Goal: Information Seeking & Learning: Learn about a topic

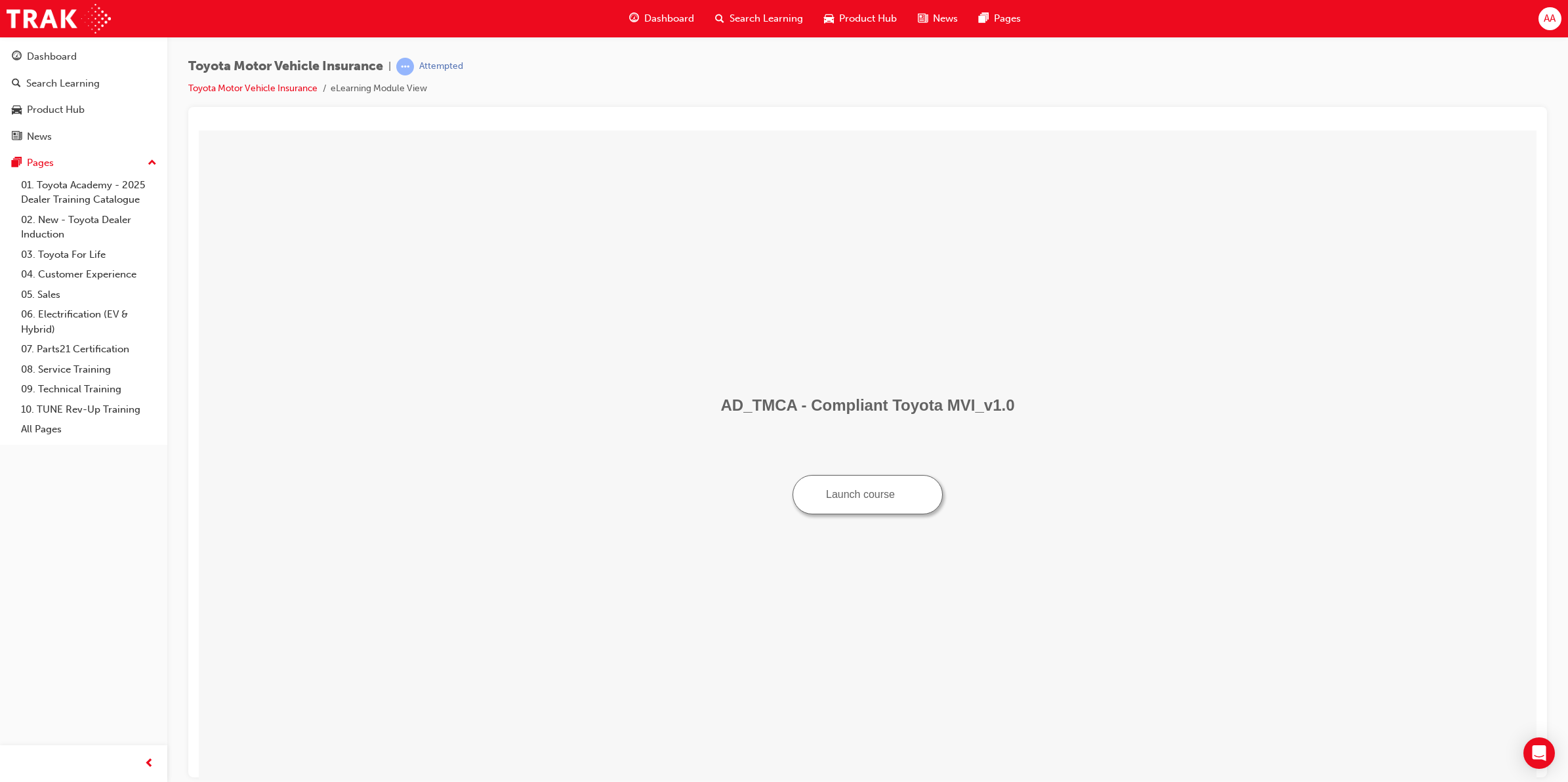
click at [867, 492] on button "Launch course" at bounding box center [867, 494] width 150 height 40
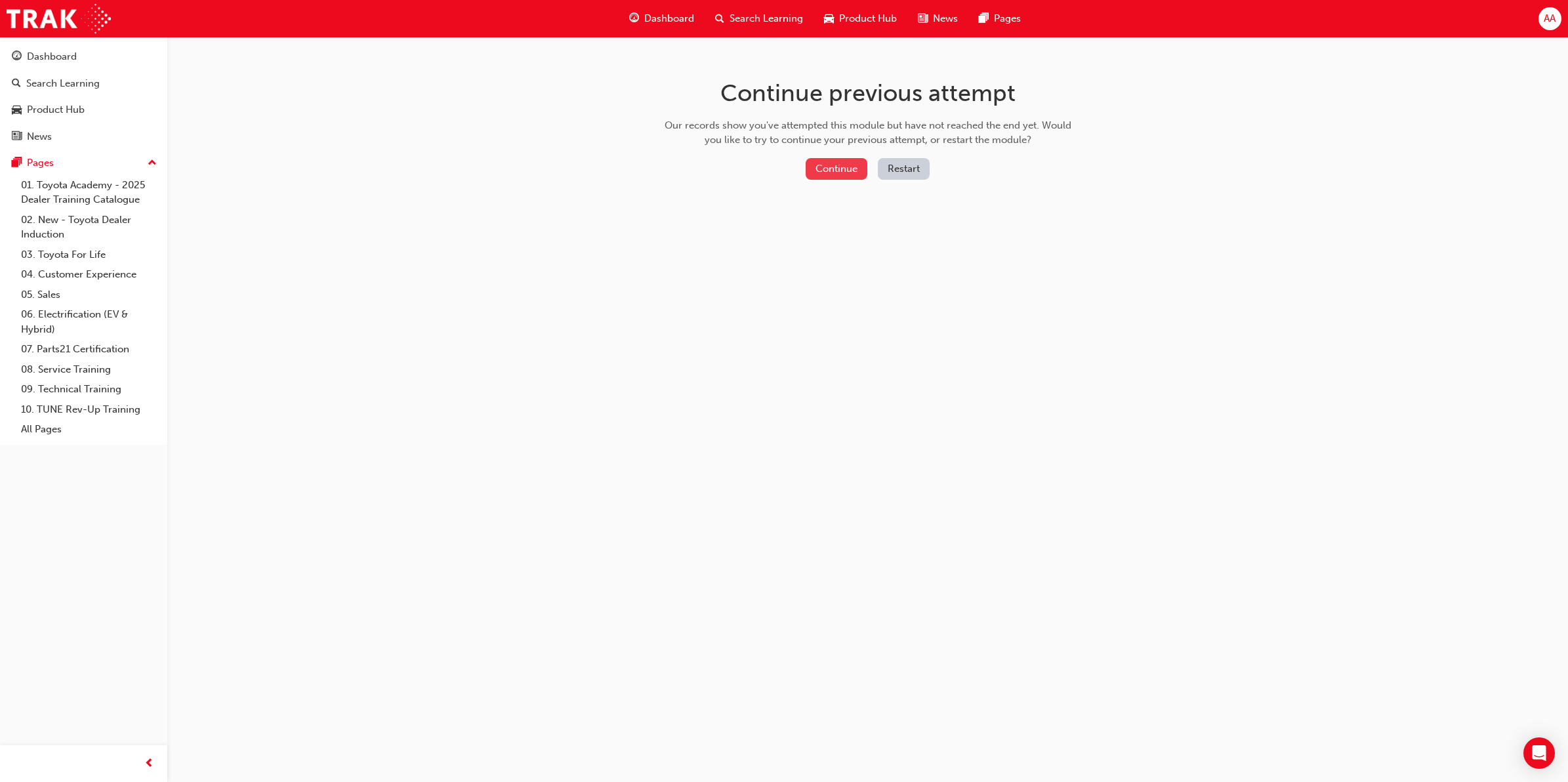
click at [830, 167] on button "Continue" at bounding box center [836, 168] width 61 height 22
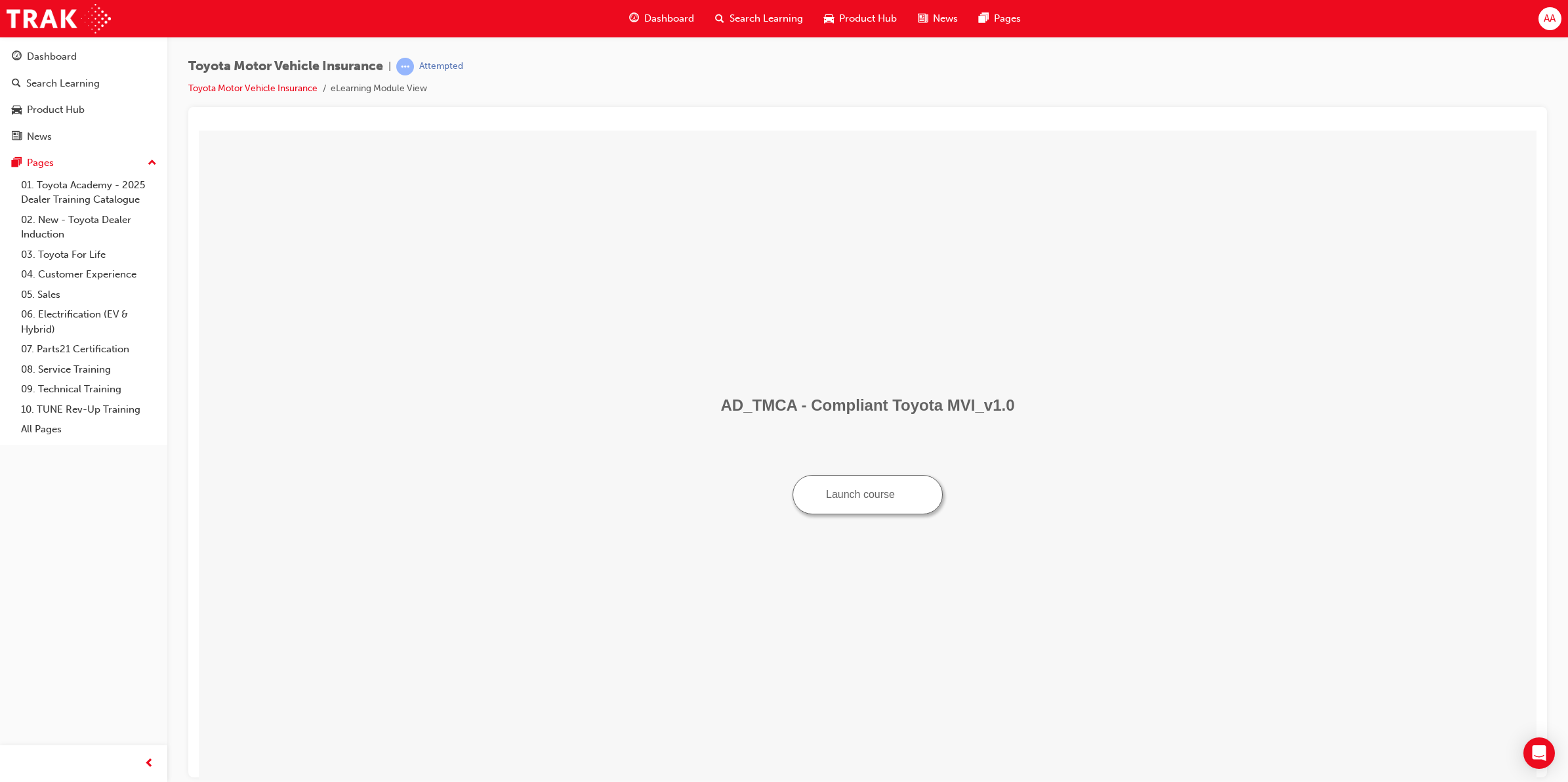
click at [861, 494] on button "Launch course" at bounding box center [867, 494] width 150 height 40
click at [677, 11] on span "Dashboard" at bounding box center [669, 19] width 50 height 15
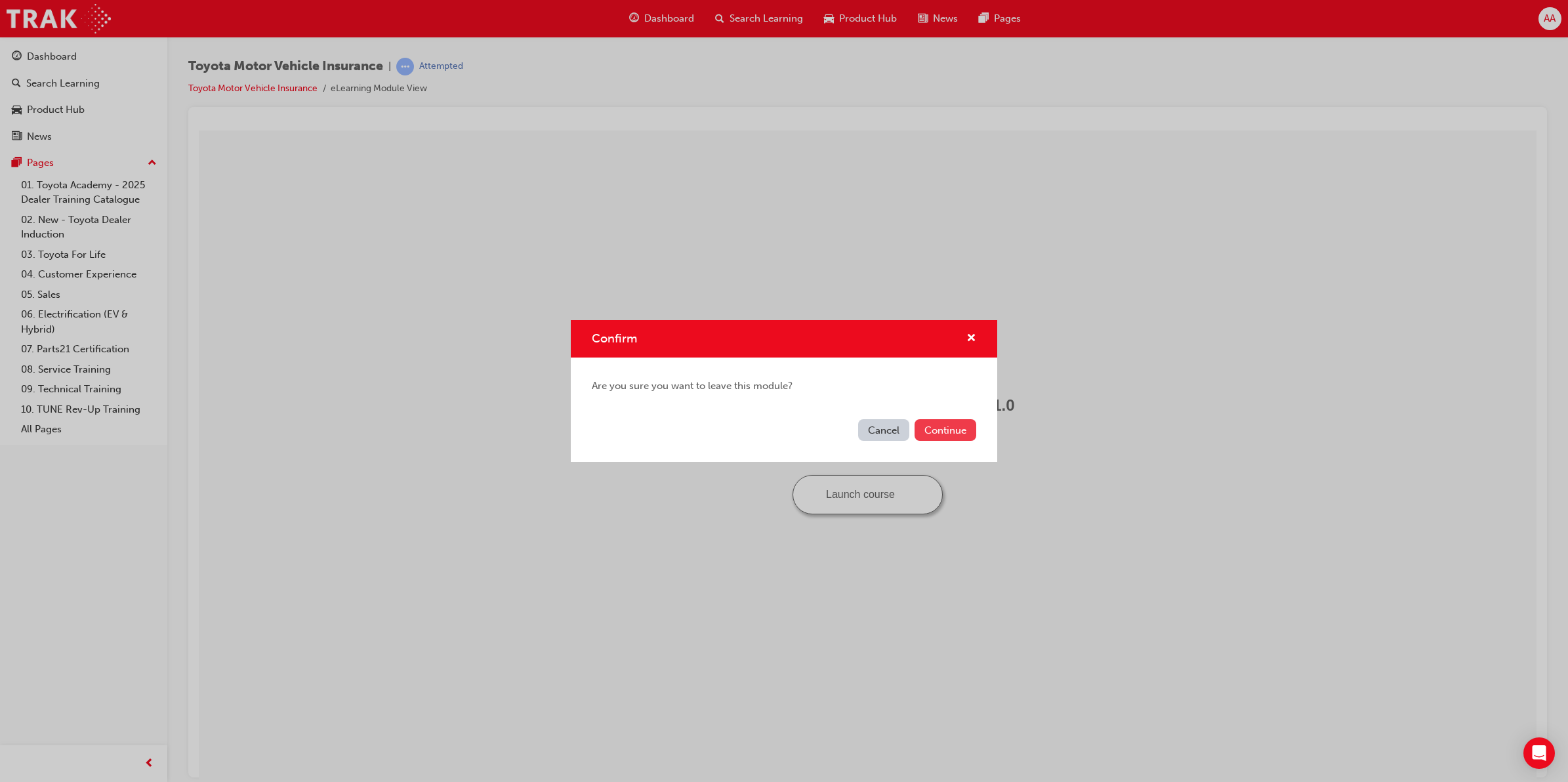
click at [935, 431] on button "Continue" at bounding box center [945, 430] width 61 height 22
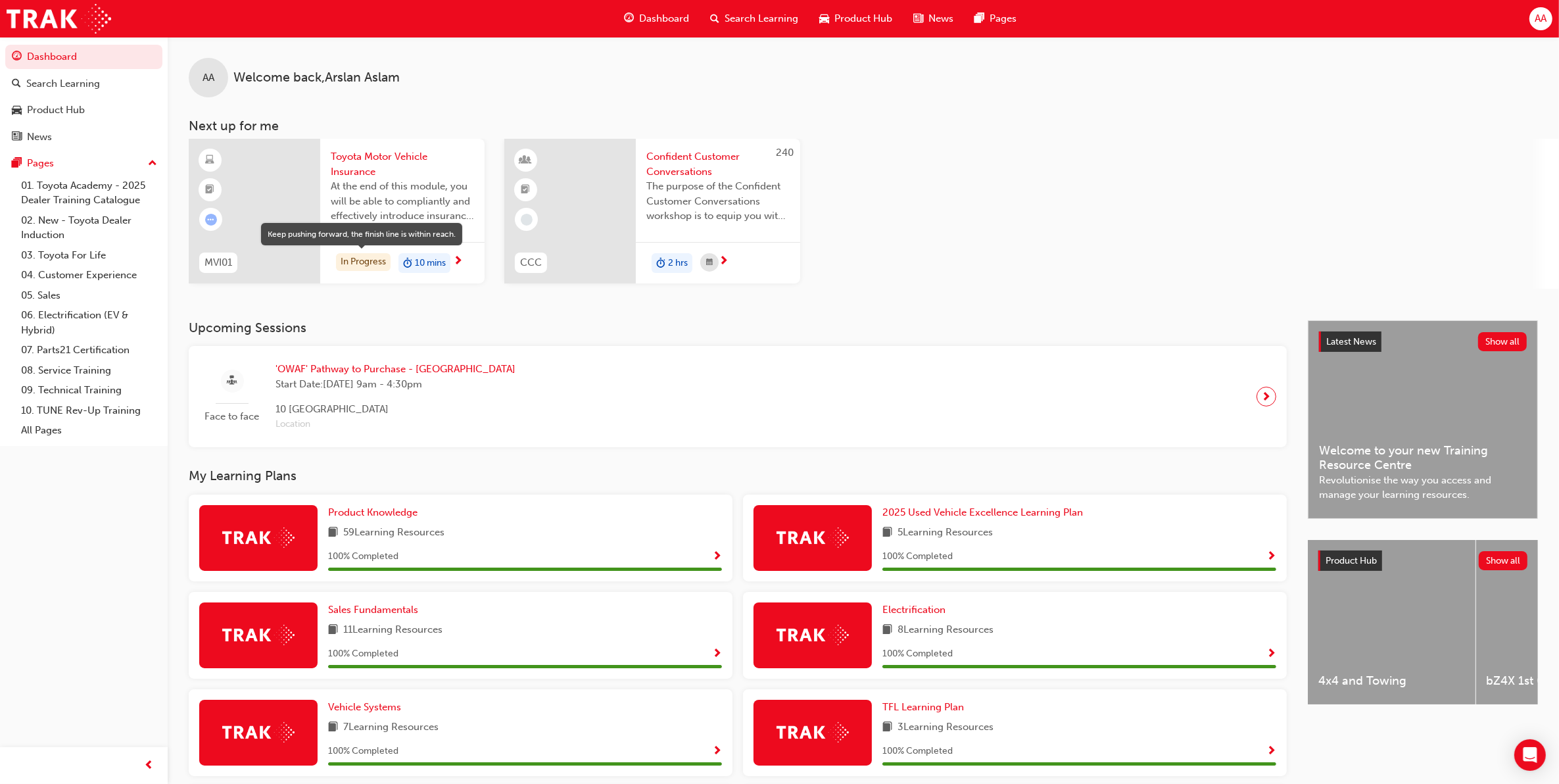
click at [347, 258] on div "In Progress" at bounding box center [363, 262] width 55 height 18
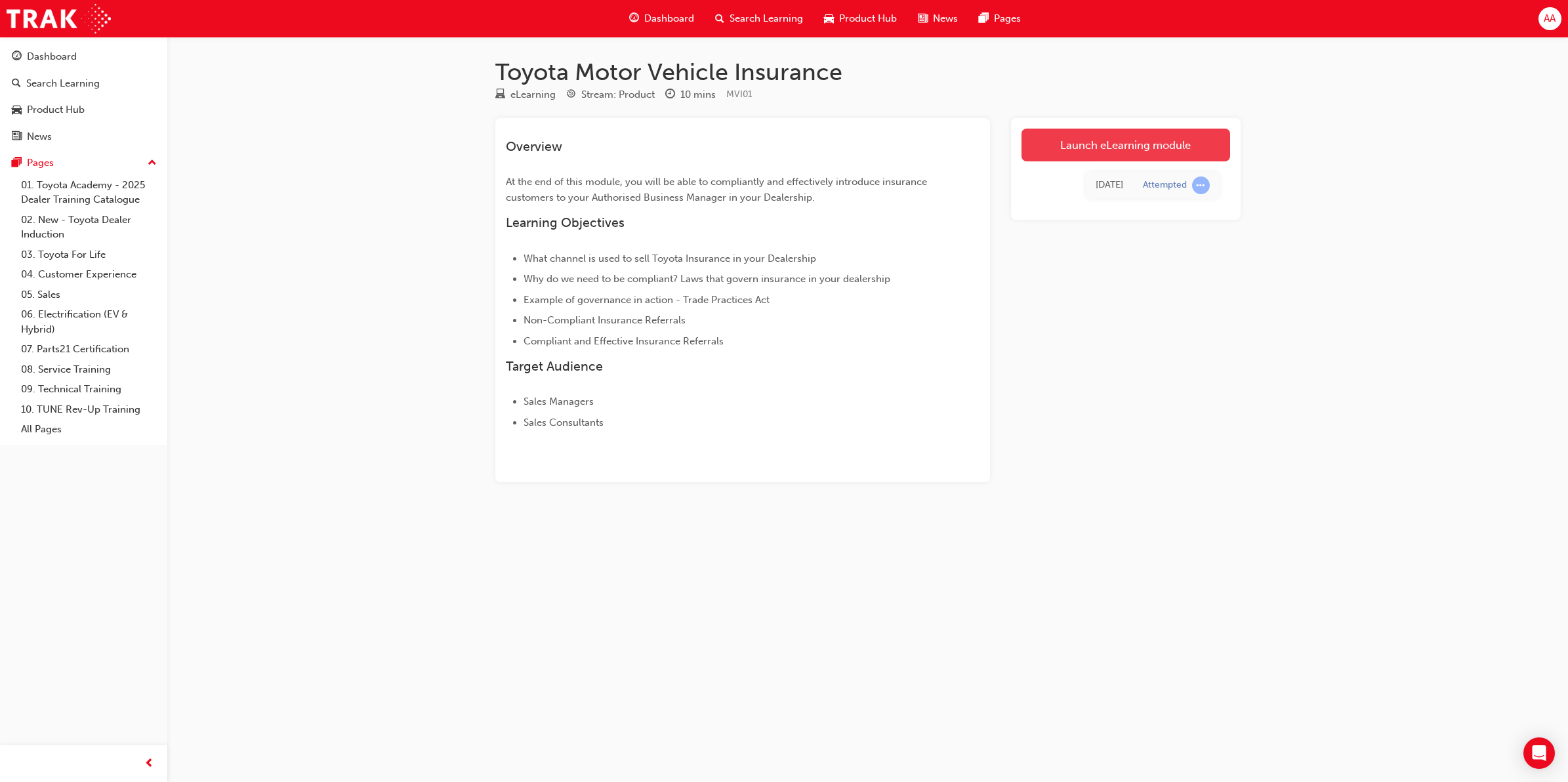
click at [1135, 151] on link "Launch eLearning module" at bounding box center [1126, 145] width 209 height 33
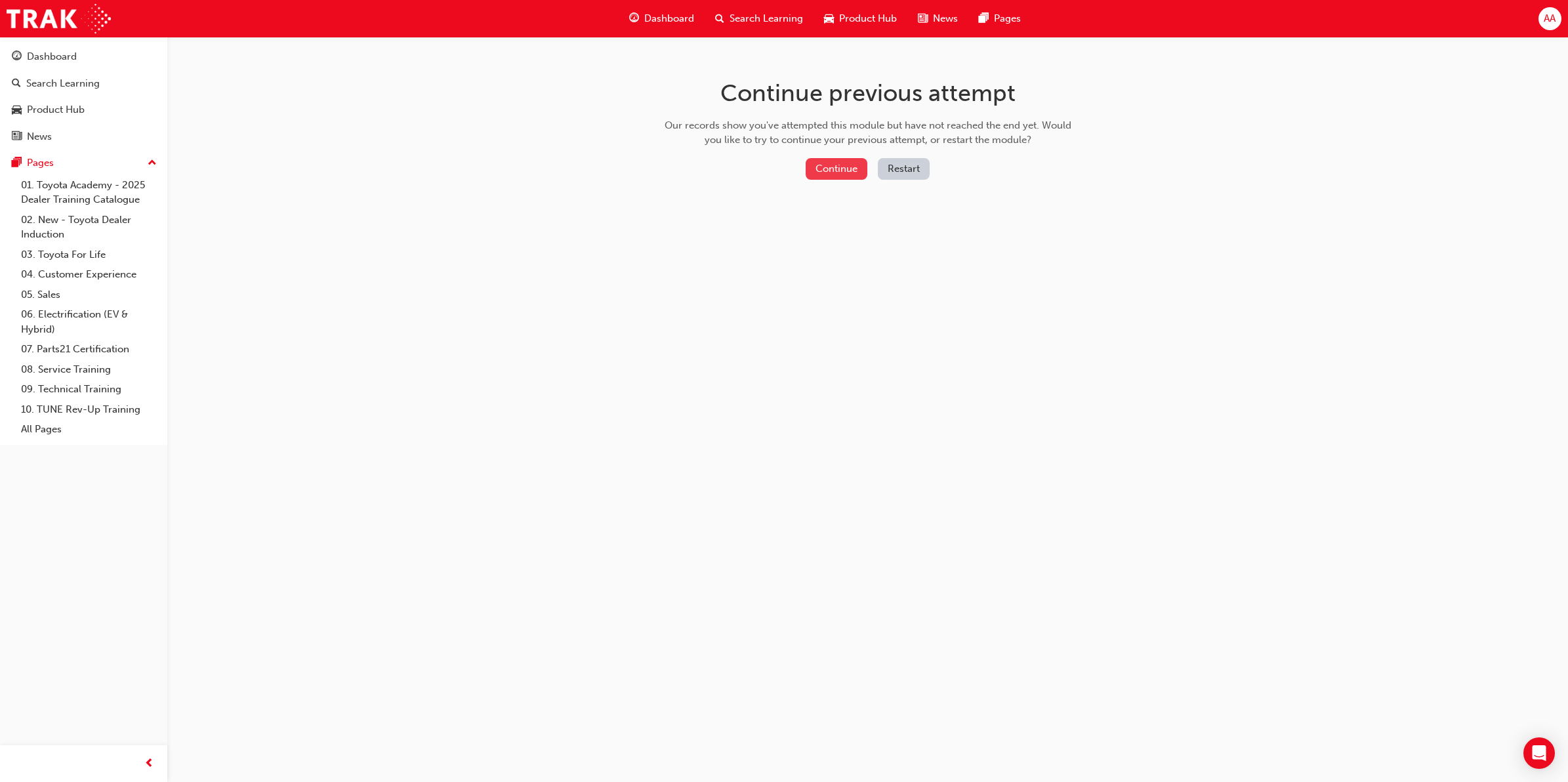
click at [841, 159] on button "Continue" at bounding box center [836, 168] width 61 height 22
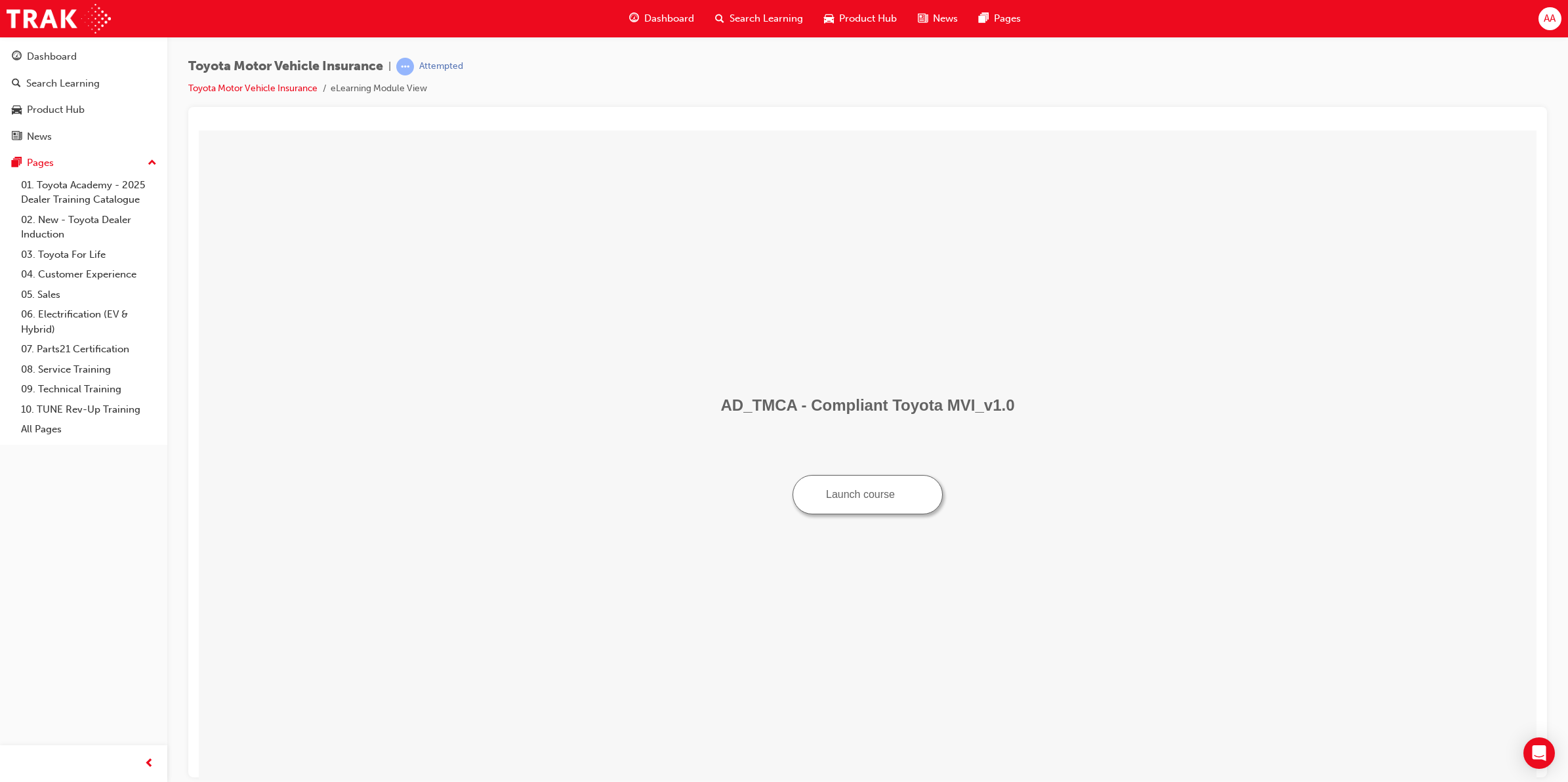
click at [851, 501] on button "Launch course" at bounding box center [867, 494] width 150 height 40
click at [671, 23] on span "Dashboard" at bounding box center [669, 19] width 50 height 15
